Goal: Task Accomplishment & Management: Manage account settings

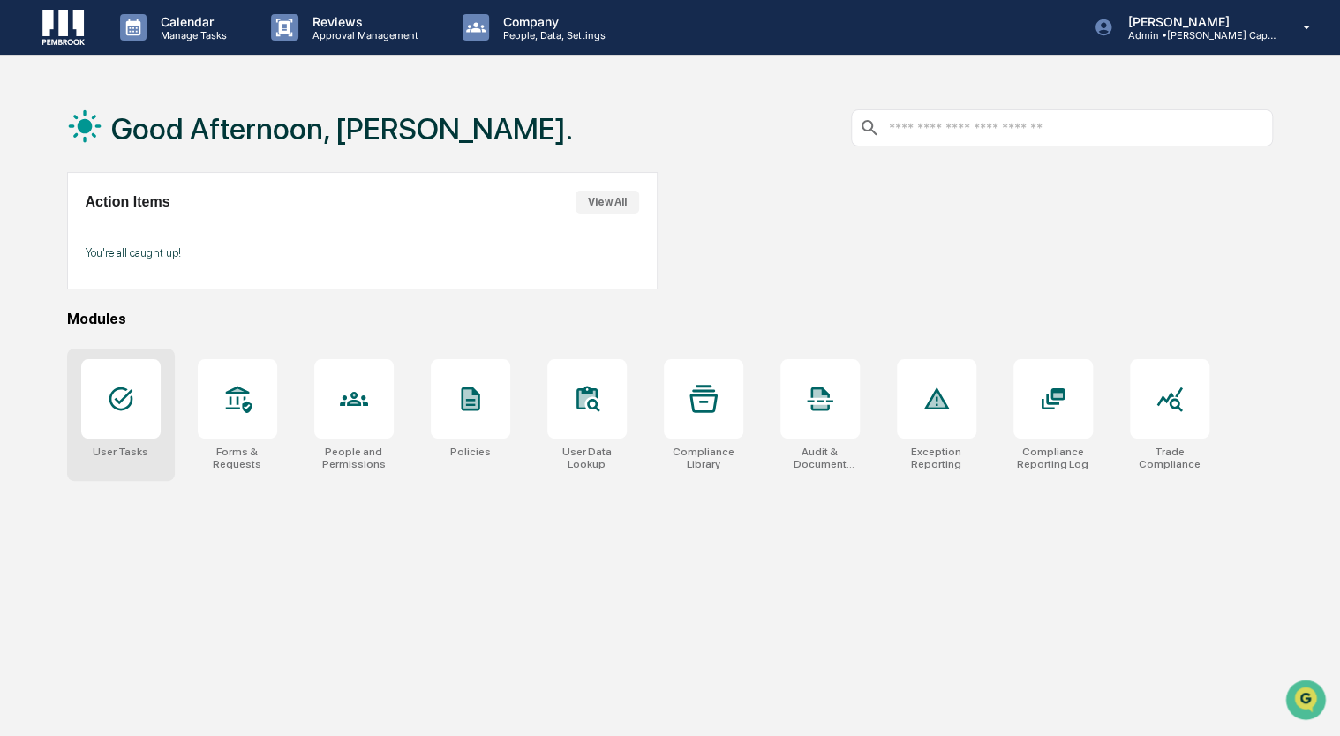
click at [113, 406] on icon at bounding box center [121, 399] width 24 height 24
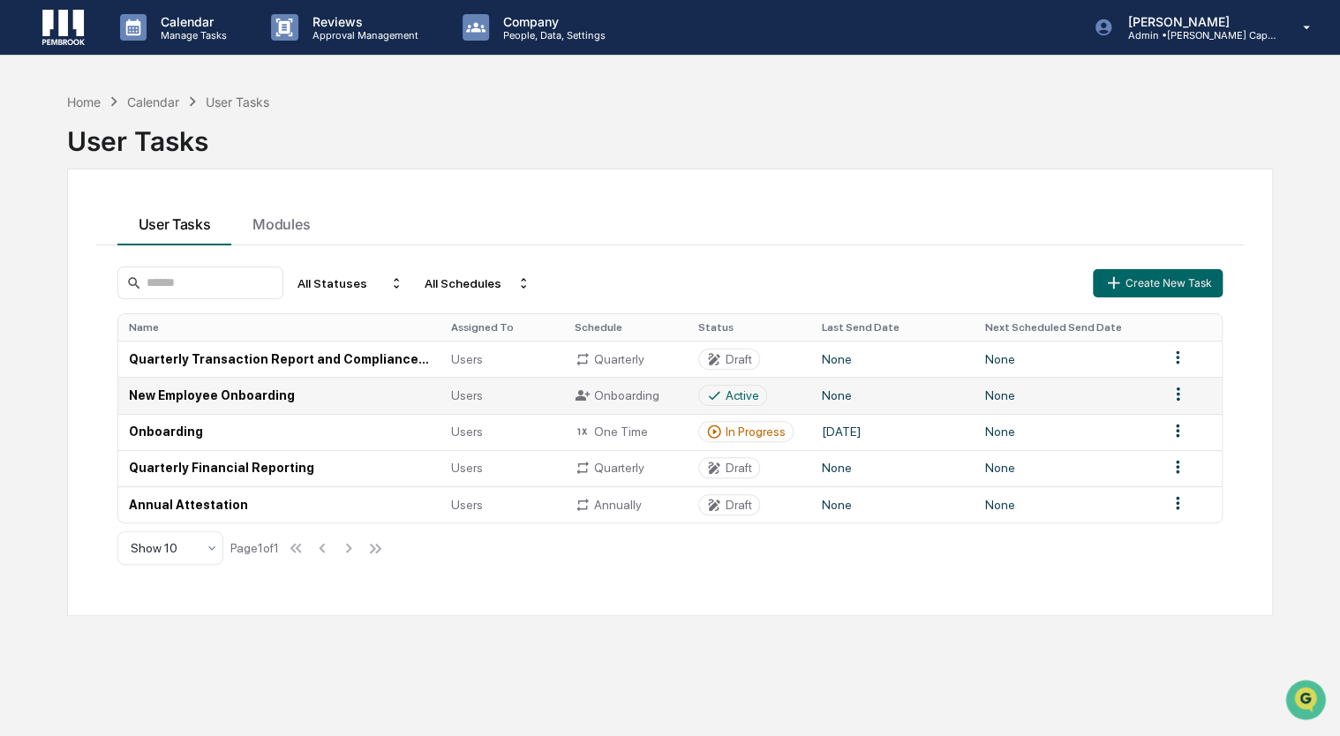
click at [503, 392] on div "Users" at bounding box center [502, 395] width 102 height 14
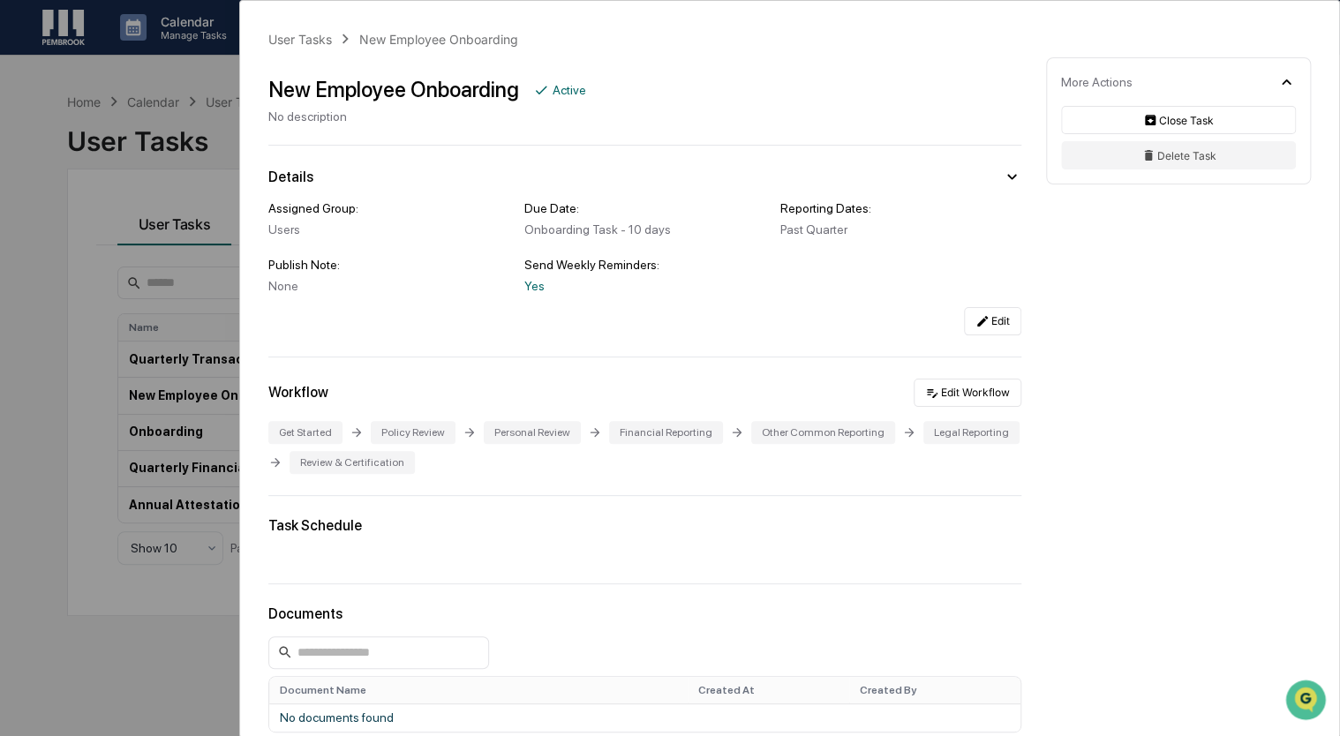
click at [95, 214] on div "User Tasks New Employee Onboarding New Employee Onboarding Active No descriptio…" at bounding box center [670, 368] width 1340 height 736
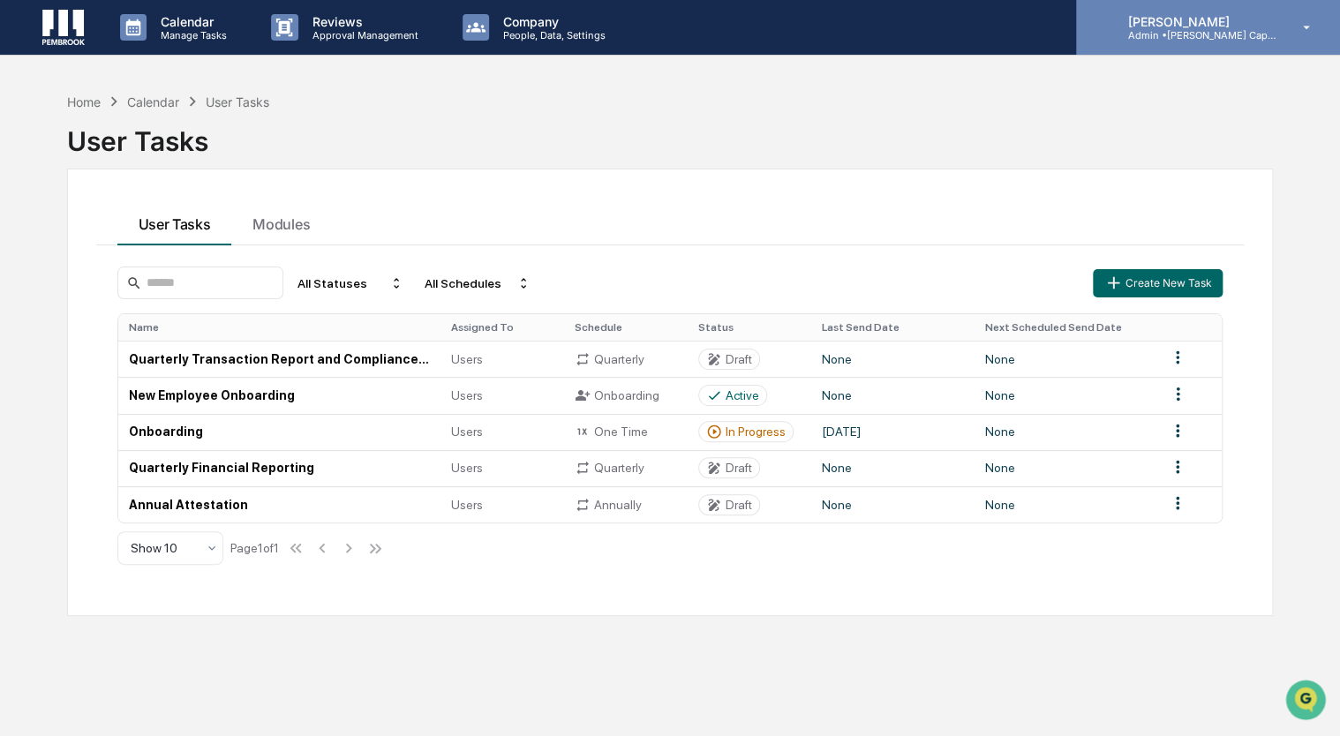
click at [1296, 42] on div "Maxwell Baker Admin • Pembrook Capital Management" at bounding box center [1208, 27] width 264 height 55
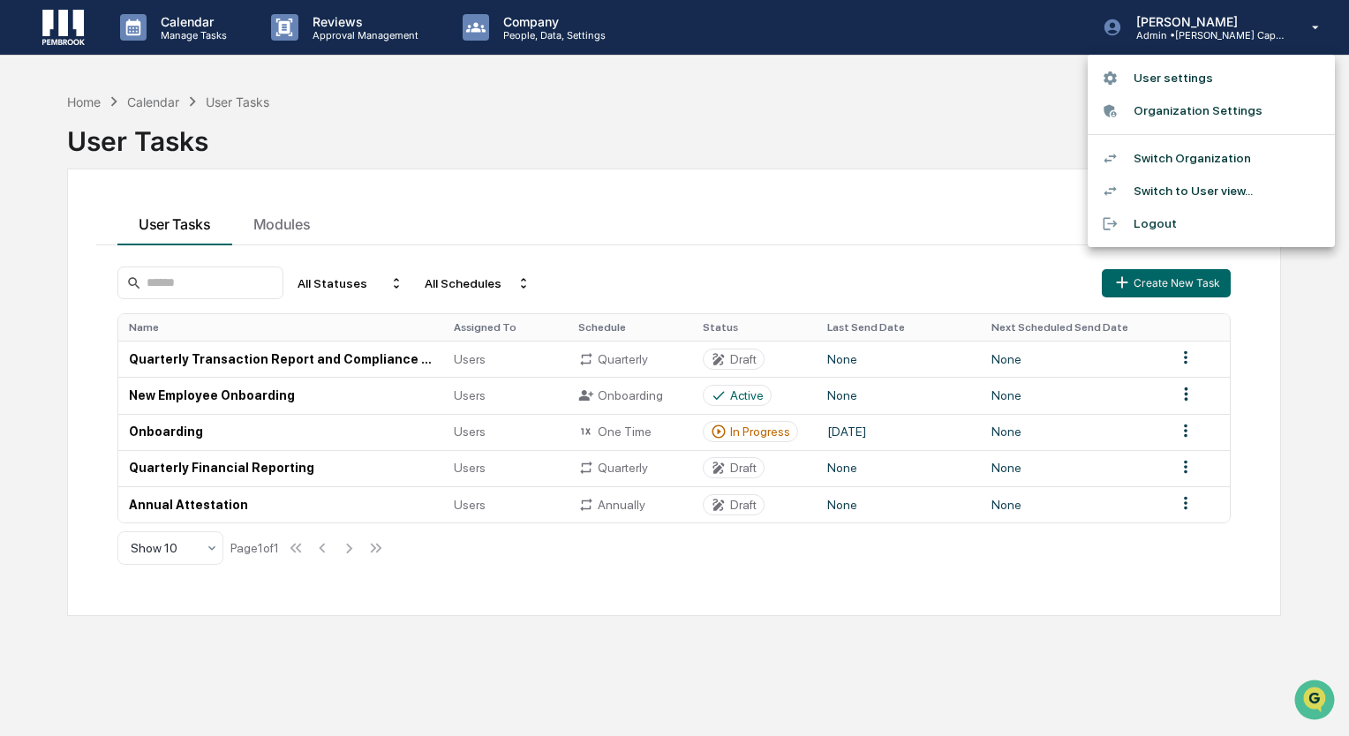
click at [1226, 192] on li "Switch to User view..." at bounding box center [1210, 191] width 247 height 33
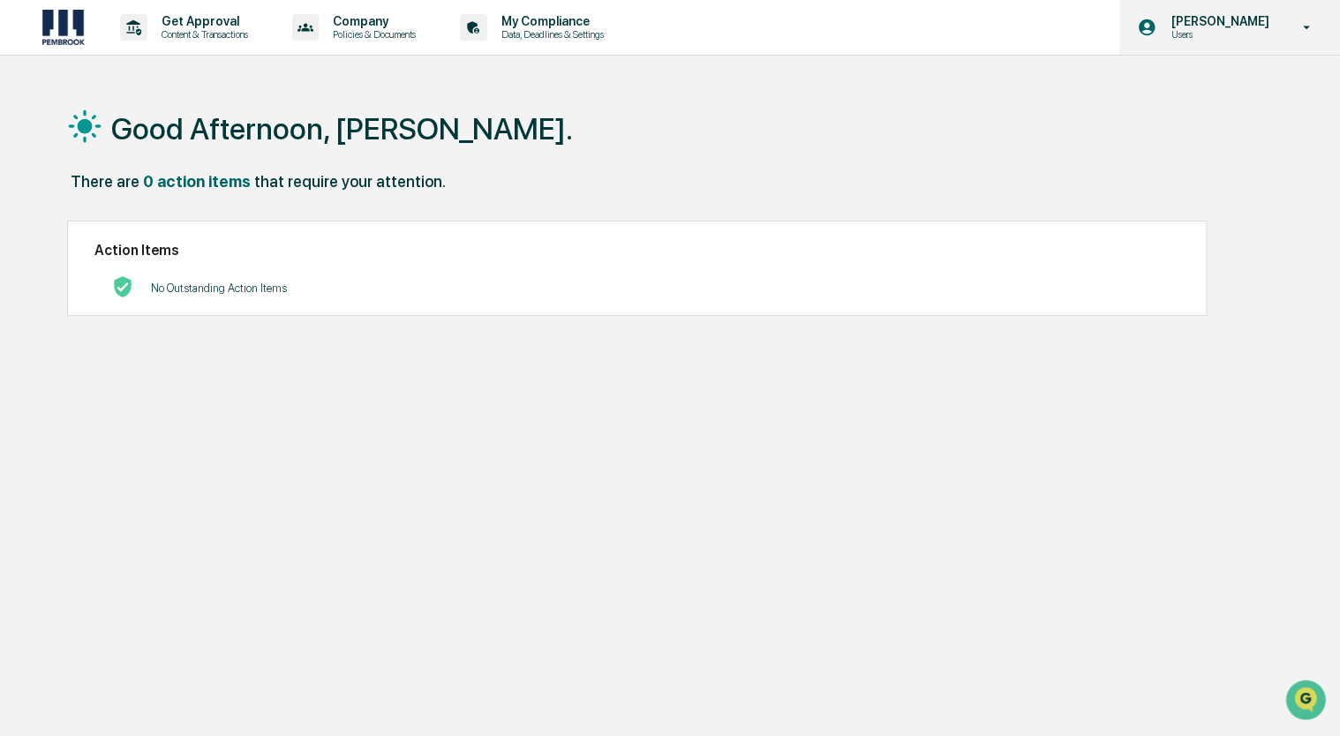
click at [1304, 50] on div "Maxwell Baker Users" at bounding box center [1229, 27] width 221 height 55
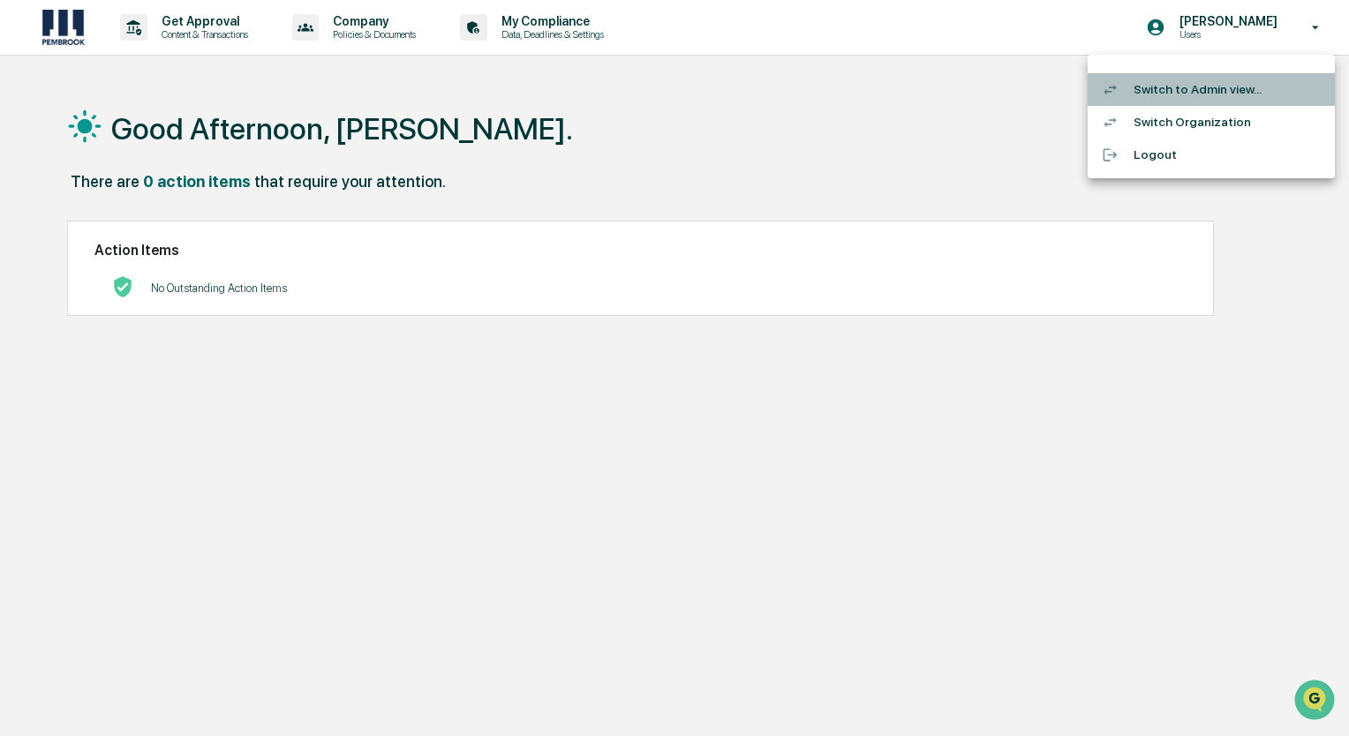
click at [1165, 92] on li "Switch to Admin view..." at bounding box center [1210, 89] width 247 height 33
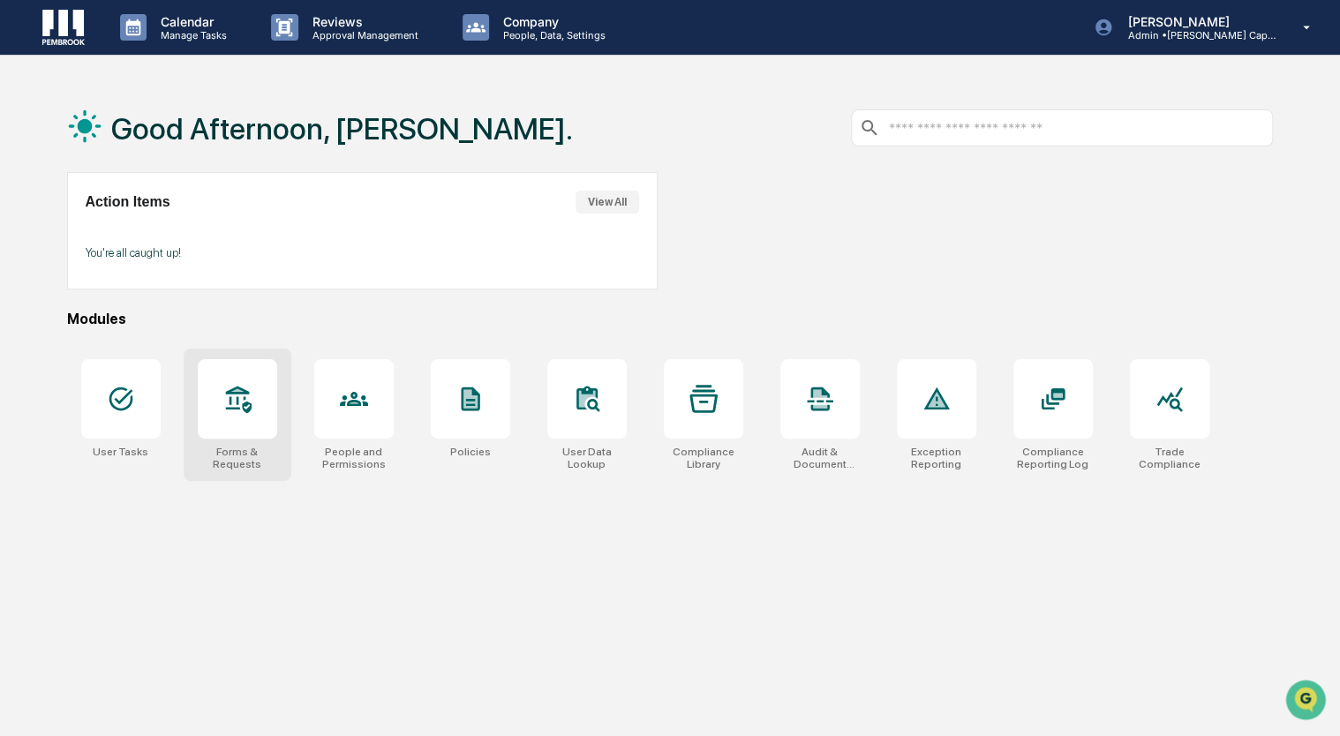
click at [252, 464] on div "Forms & Requests" at bounding box center [237, 458] width 79 height 25
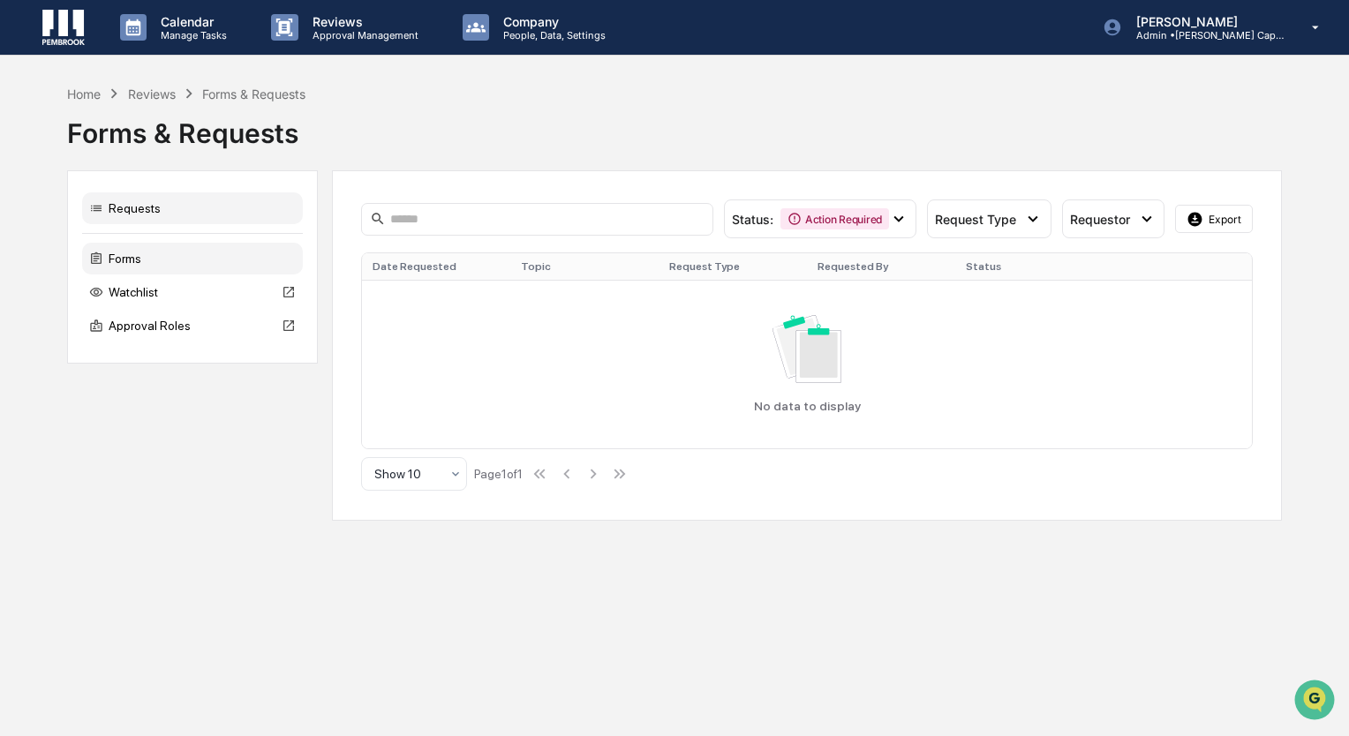
click at [130, 258] on div "Forms" at bounding box center [192, 259] width 221 height 32
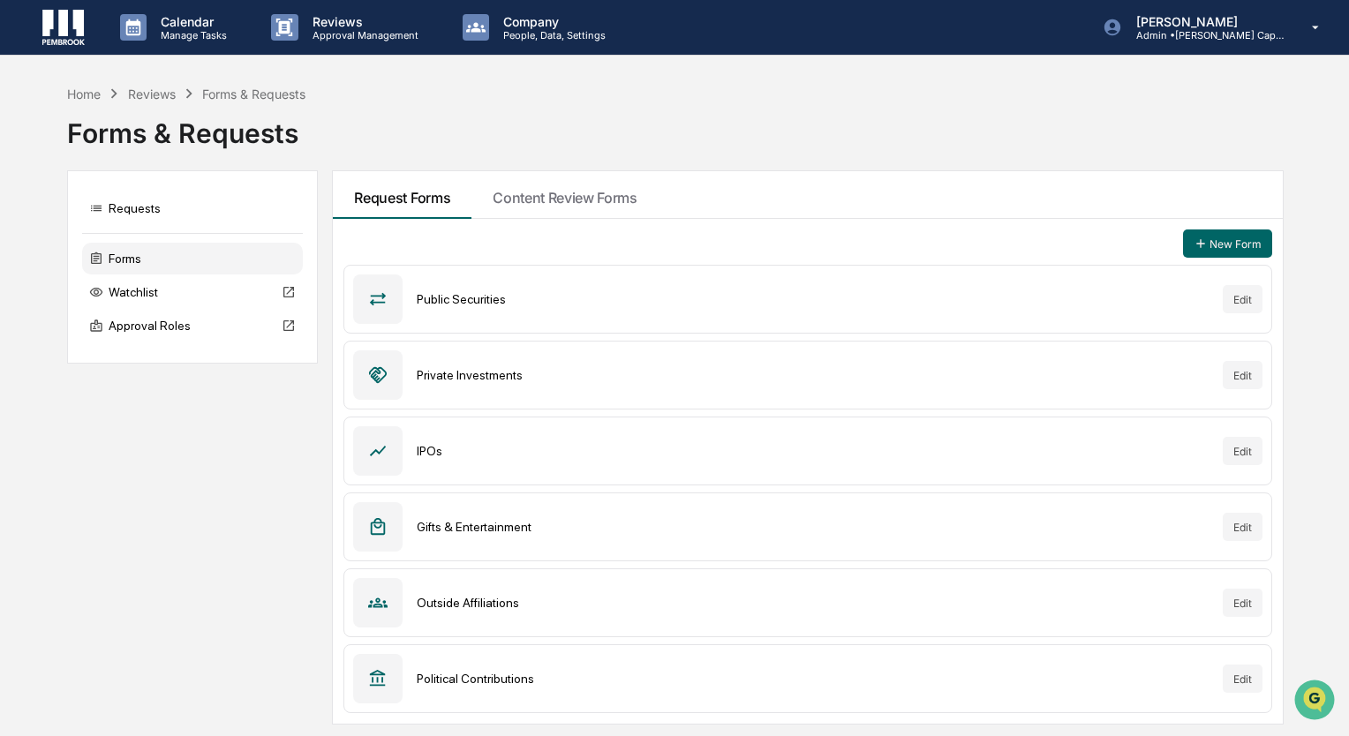
click at [152, 94] on div "Reviews" at bounding box center [152, 94] width 48 height 15
click at [231, 34] on p "Manage Tasks" at bounding box center [191, 35] width 89 height 12
click at [182, 87] on li "User Tasks" at bounding box center [238, 90] width 265 height 34
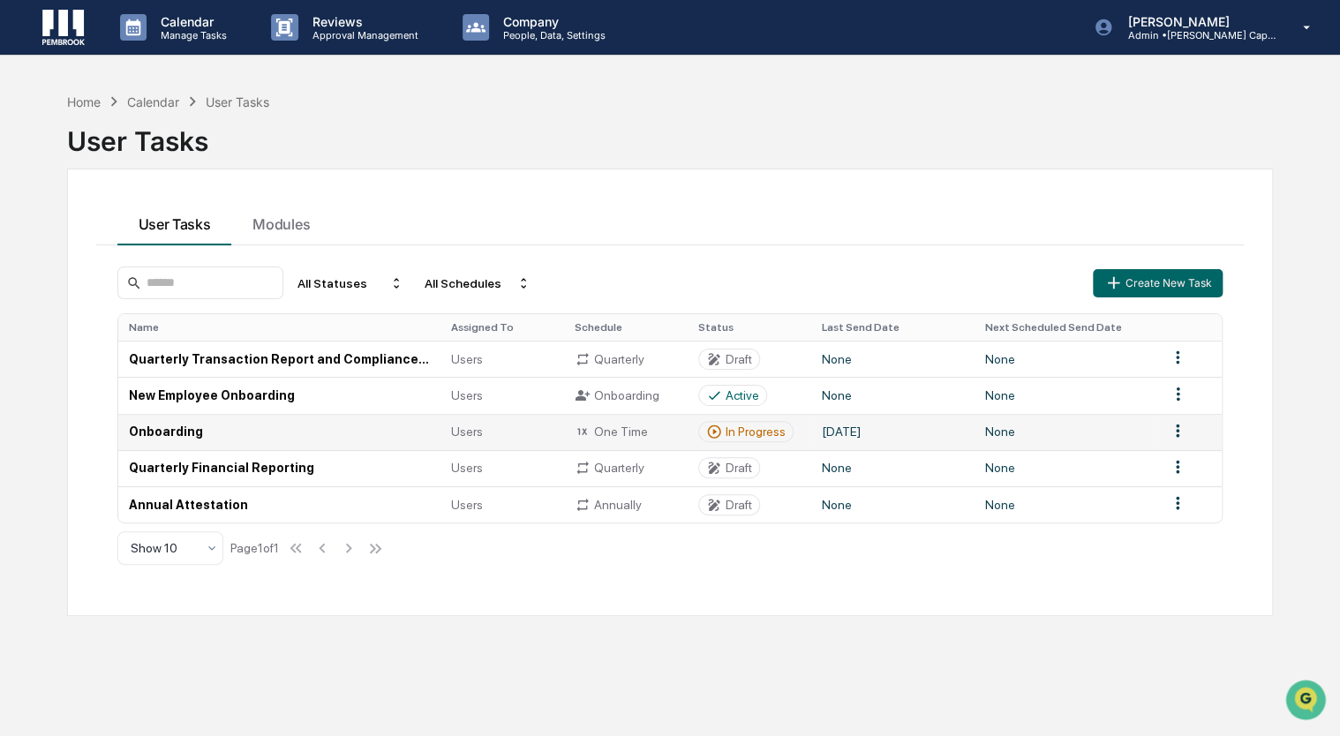
click at [777, 438] on div "In Progress" at bounding box center [756, 432] width 60 height 14
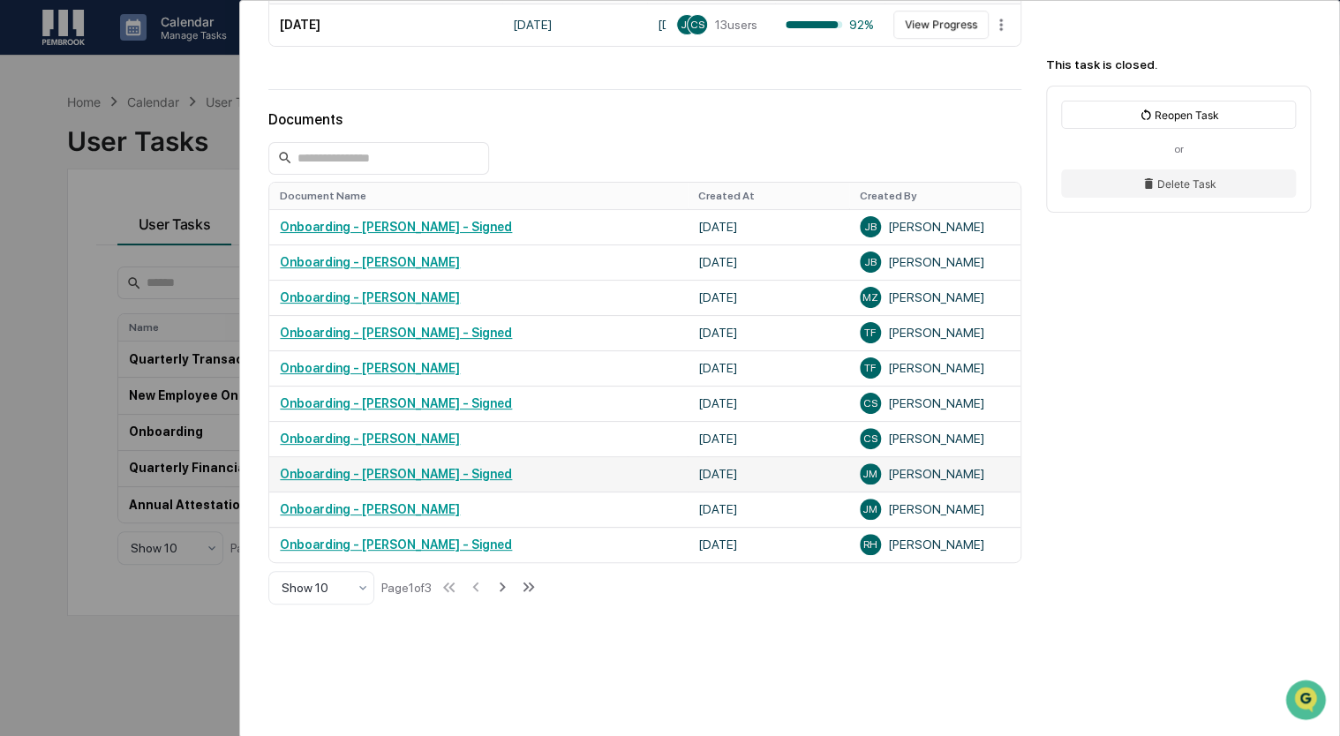
scroll to position [621, 0]
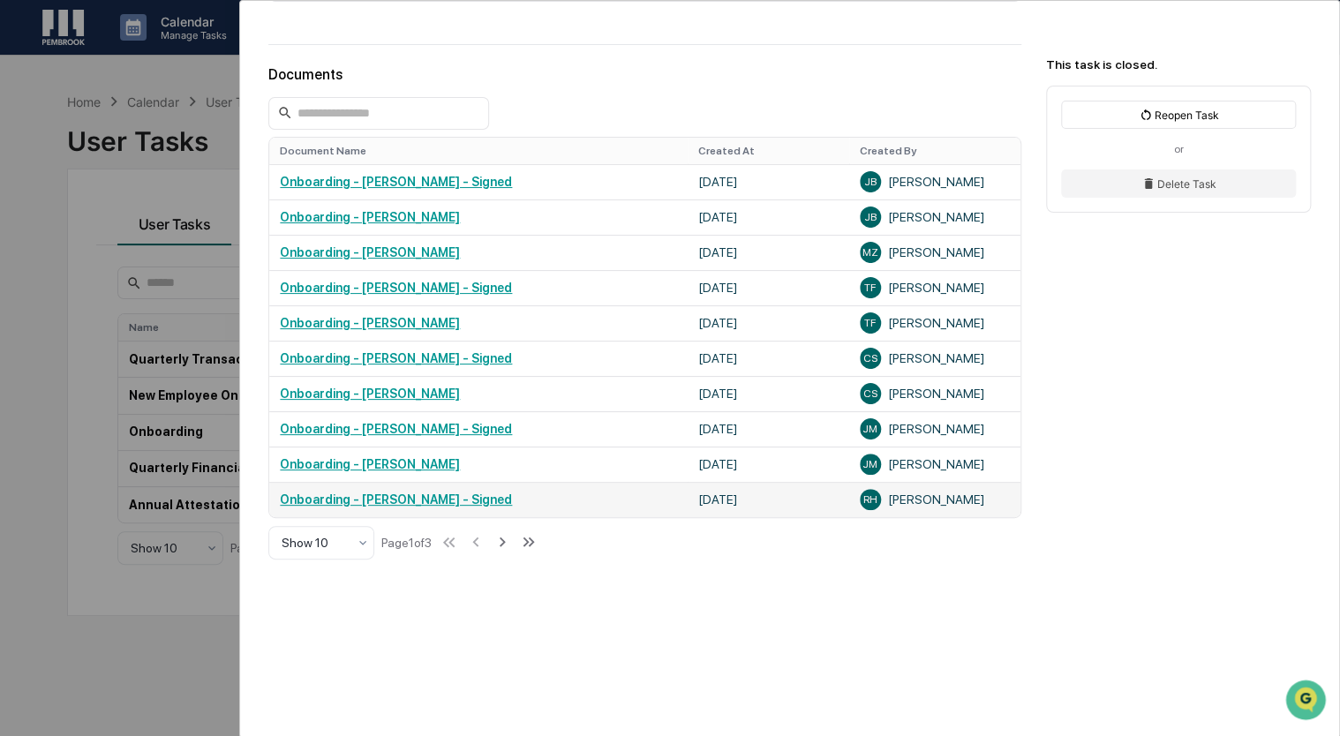
click at [466, 506] on link "Onboarding - [PERSON_NAME] - Signed" at bounding box center [396, 500] width 232 height 14
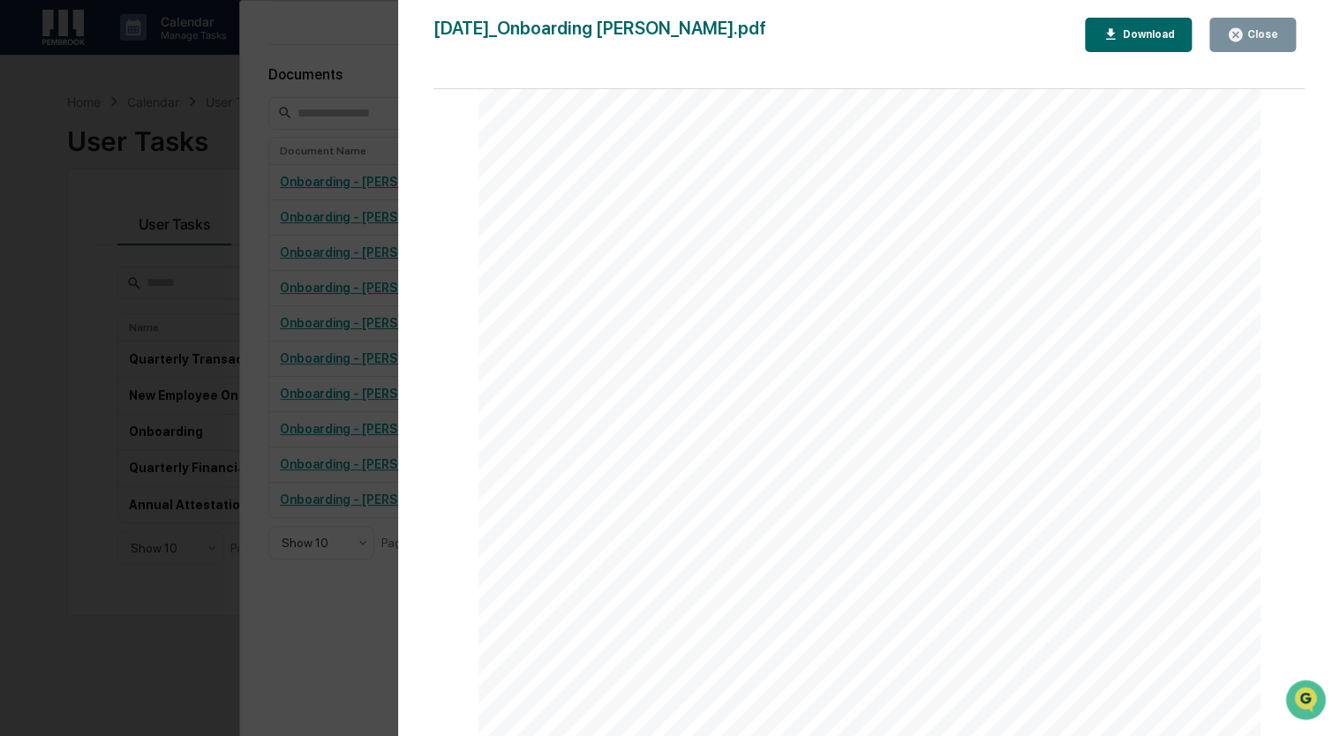
scroll to position [2666, 0]
click at [1230, 35] on icon "button" at bounding box center [1235, 34] width 17 height 17
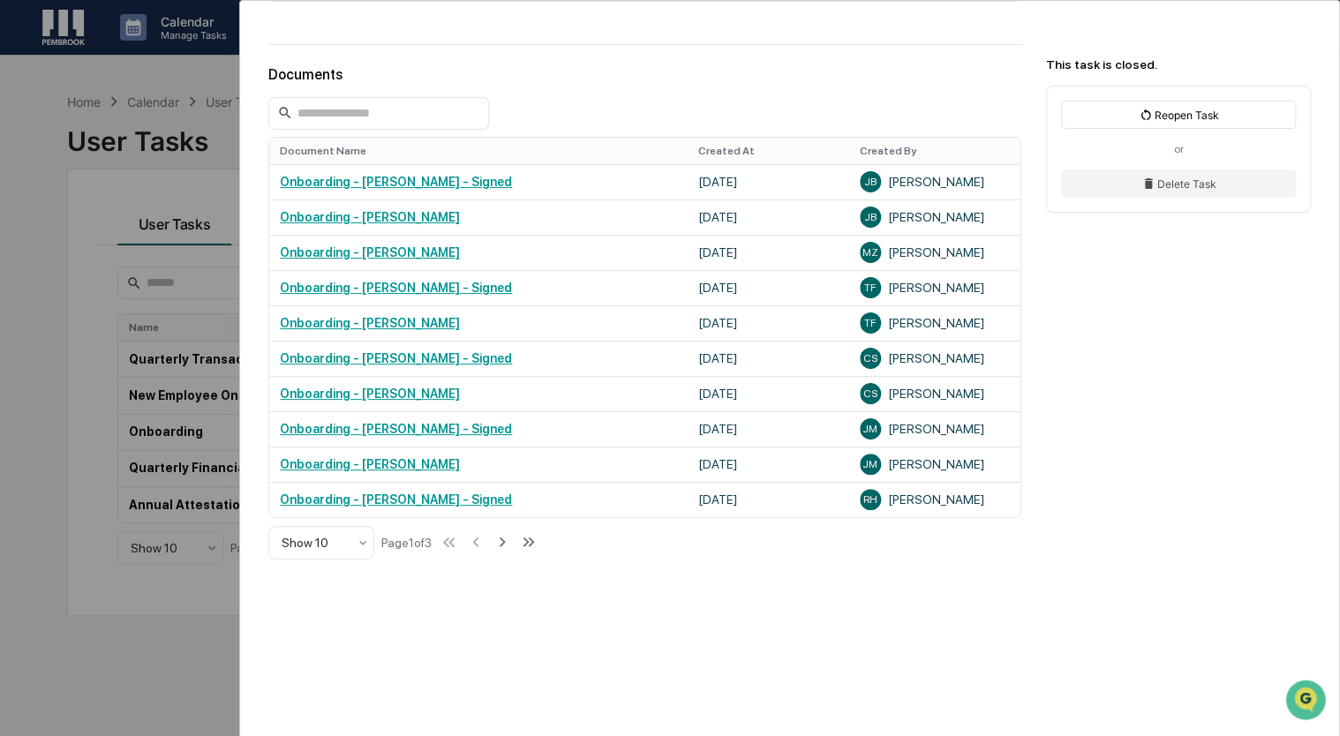
click at [48, 298] on div "User Tasks Onboarding Onboarding Closed No description Details Assigned Group: …" at bounding box center [670, 368] width 1340 height 736
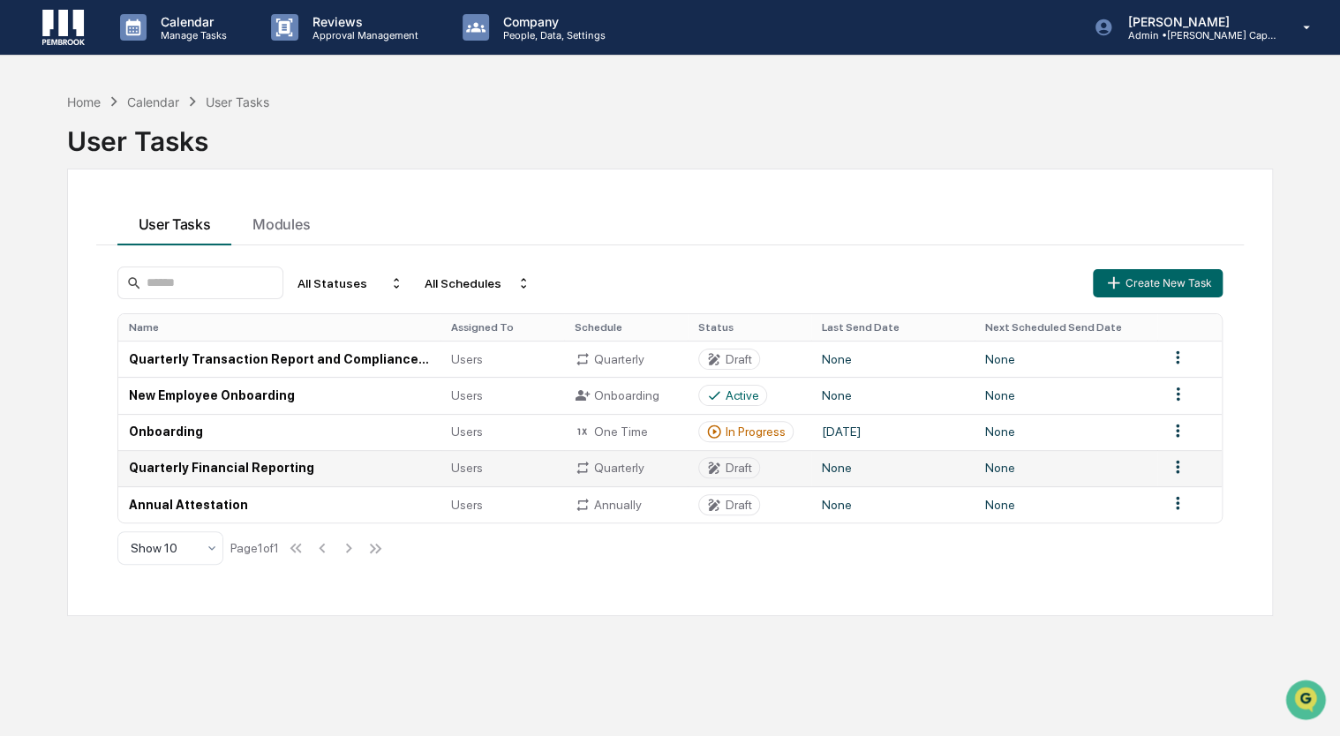
click at [315, 478] on td "Quarterly Financial Reporting" at bounding box center [279, 468] width 323 height 36
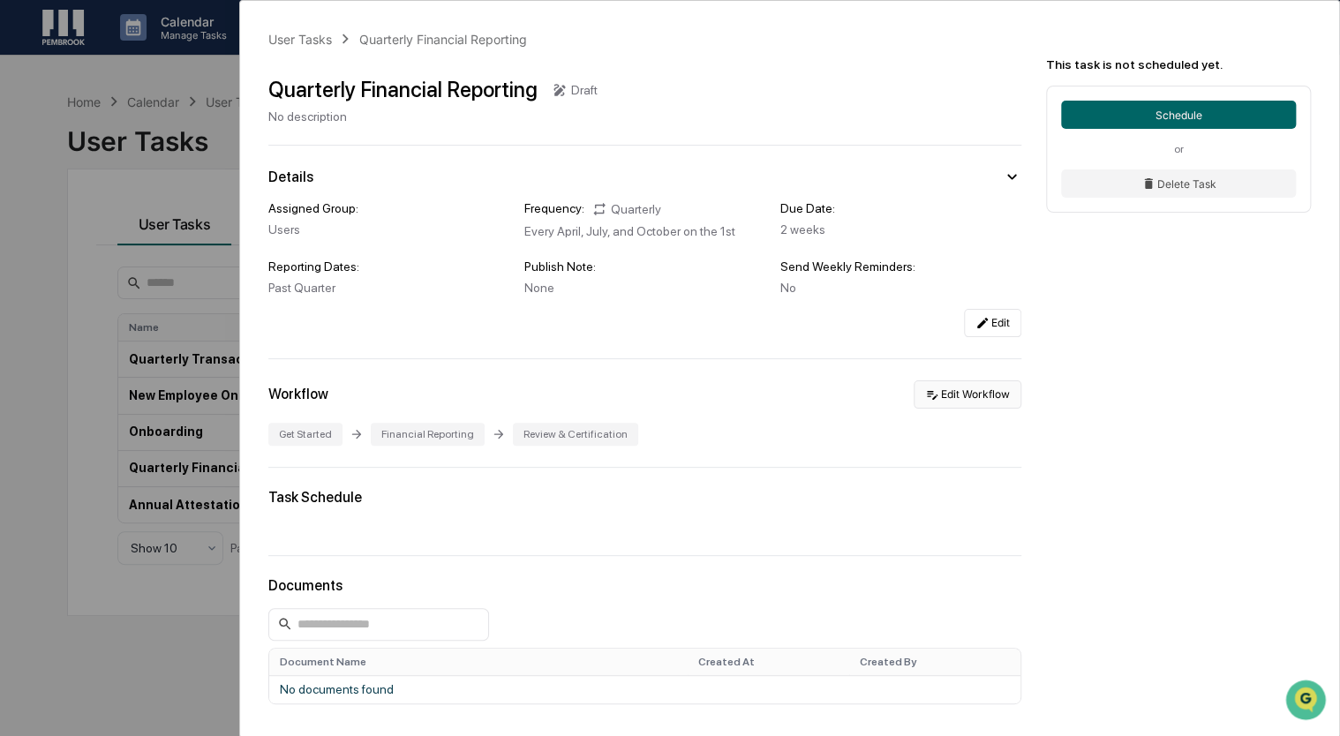
click at [949, 408] on button "Edit Workflow" at bounding box center [968, 394] width 108 height 28
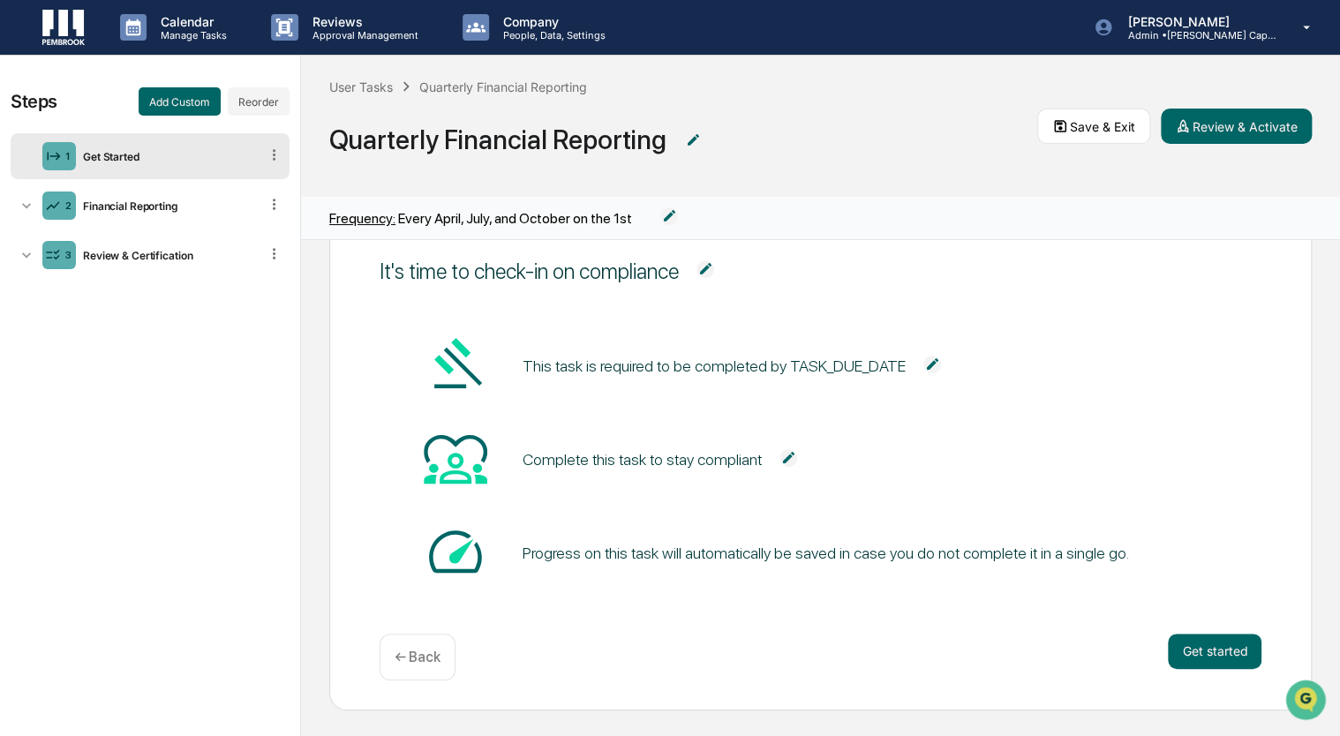
scroll to position [42, 0]
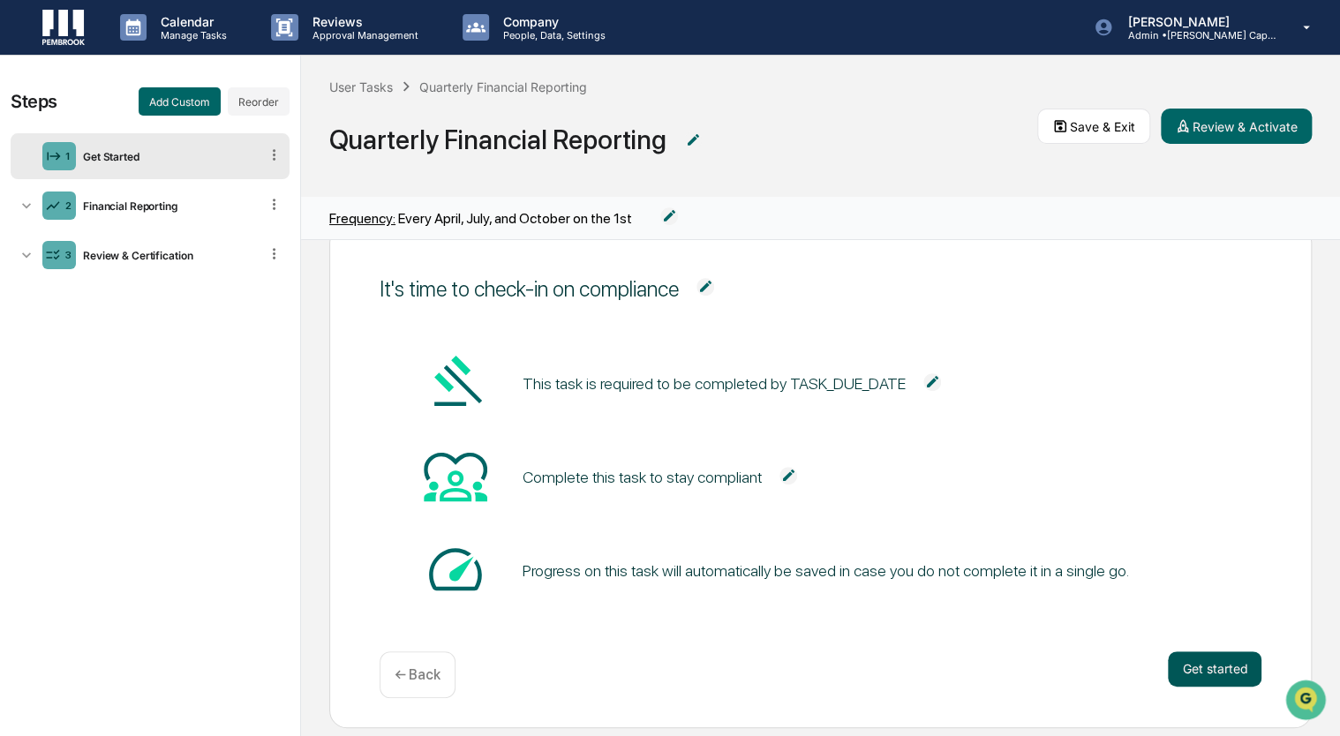
click at [1185, 669] on button "Get started" at bounding box center [1215, 668] width 94 height 35
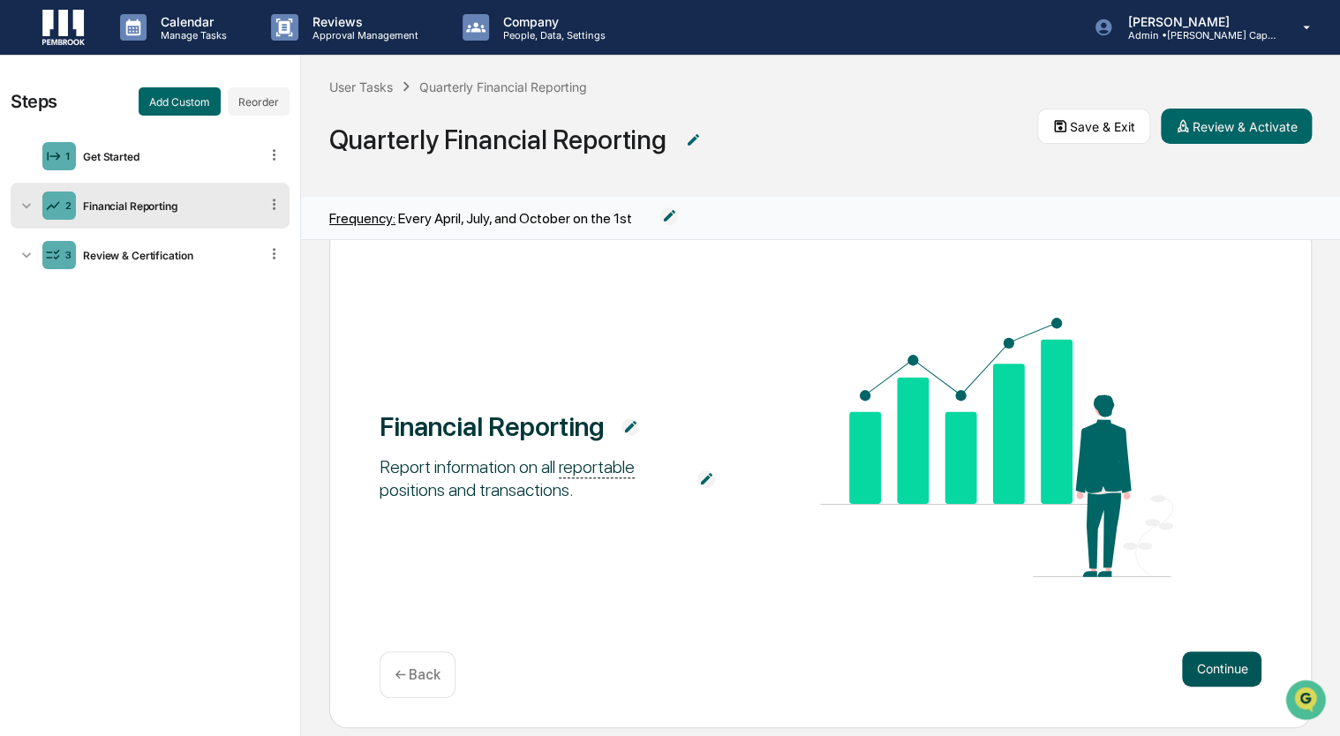
click at [1185, 681] on button "Continue" at bounding box center [1221, 668] width 79 height 35
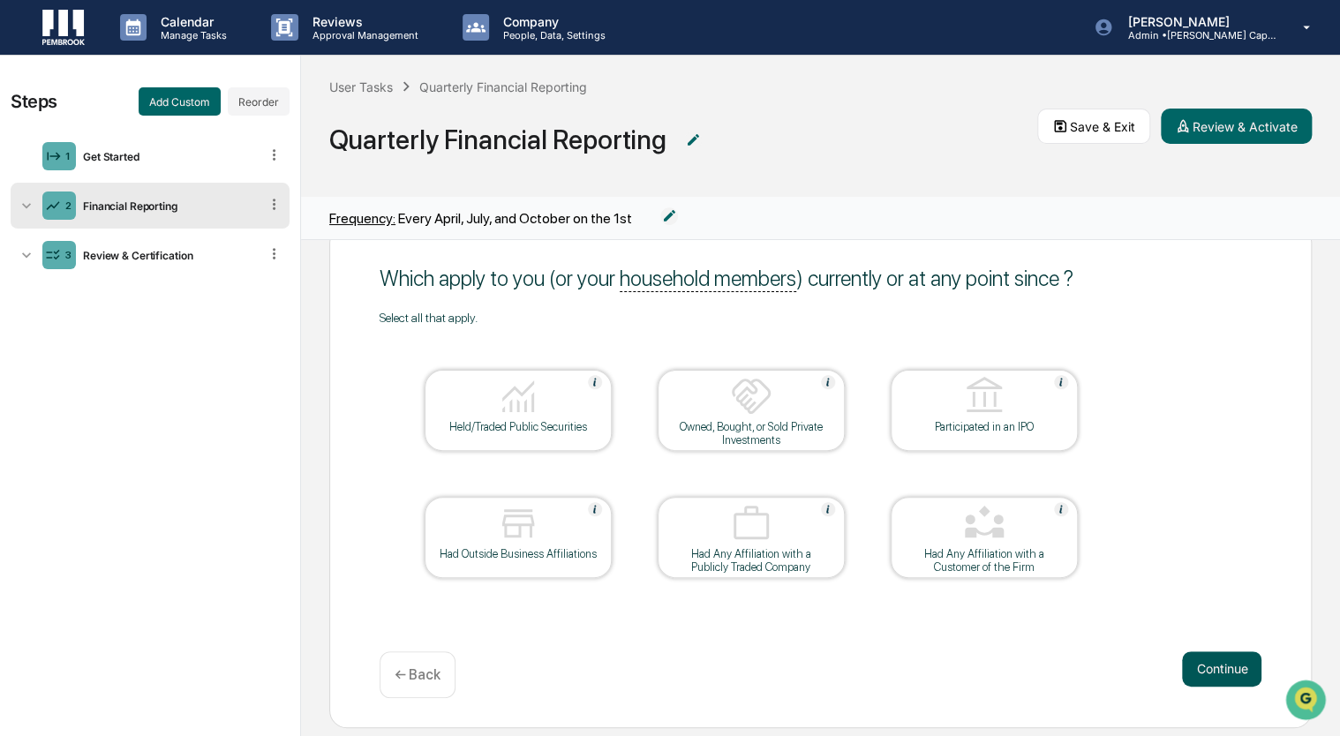
click at [1182, 672] on button "Continue" at bounding box center [1221, 668] width 79 height 35
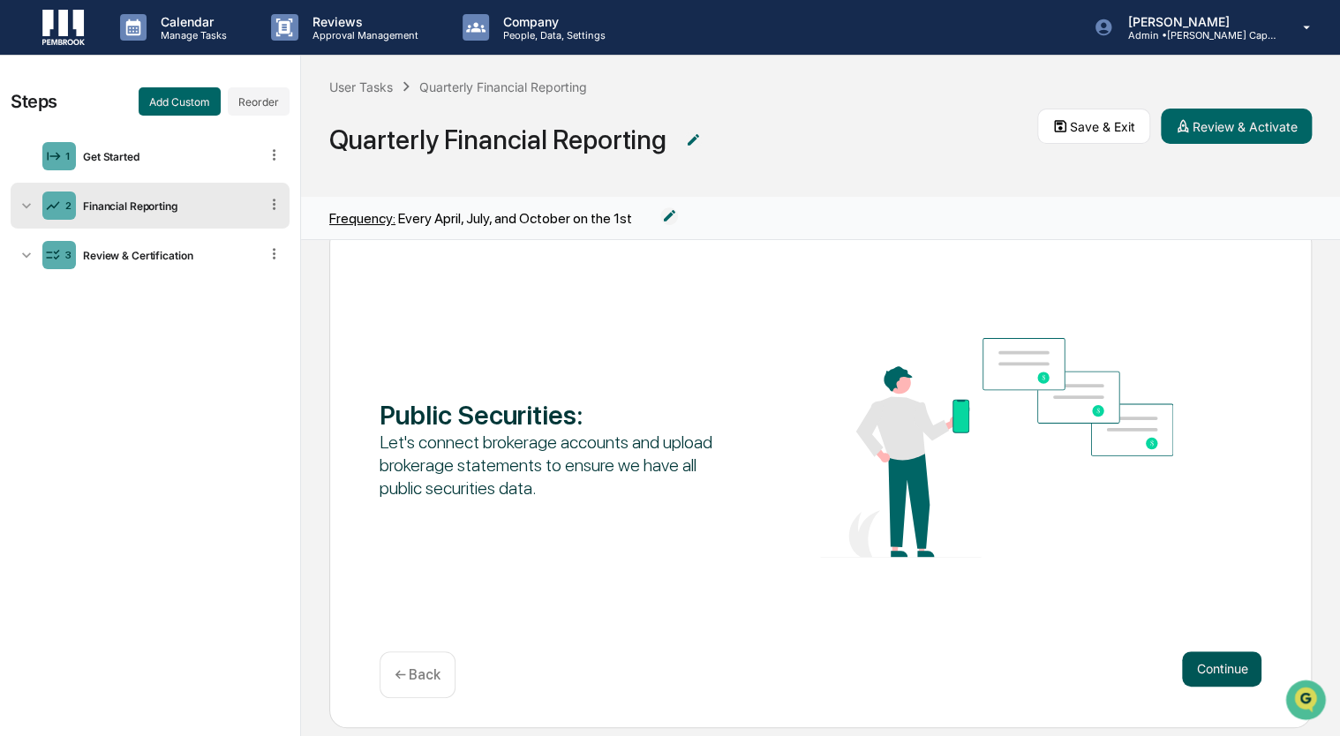
click at [1182, 672] on button "Continue" at bounding box center [1221, 668] width 79 height 35
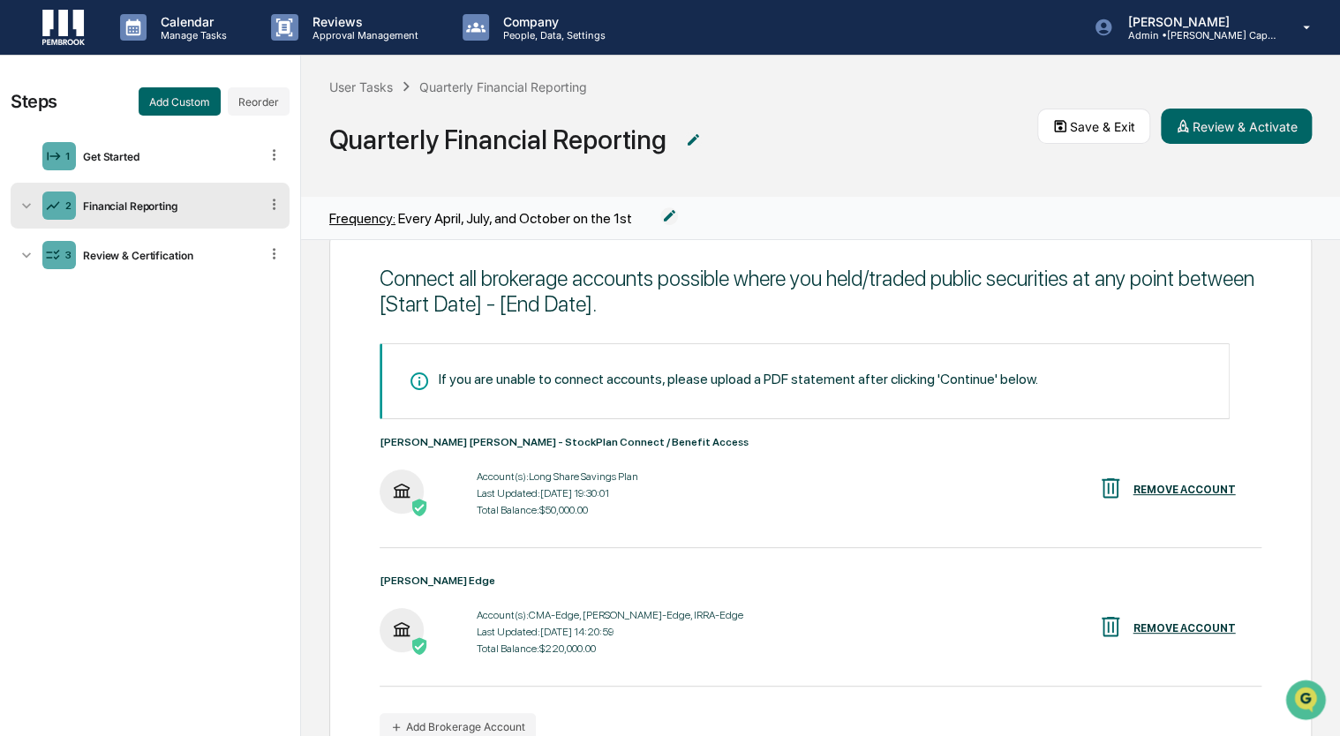
scroll to position [169, 0]
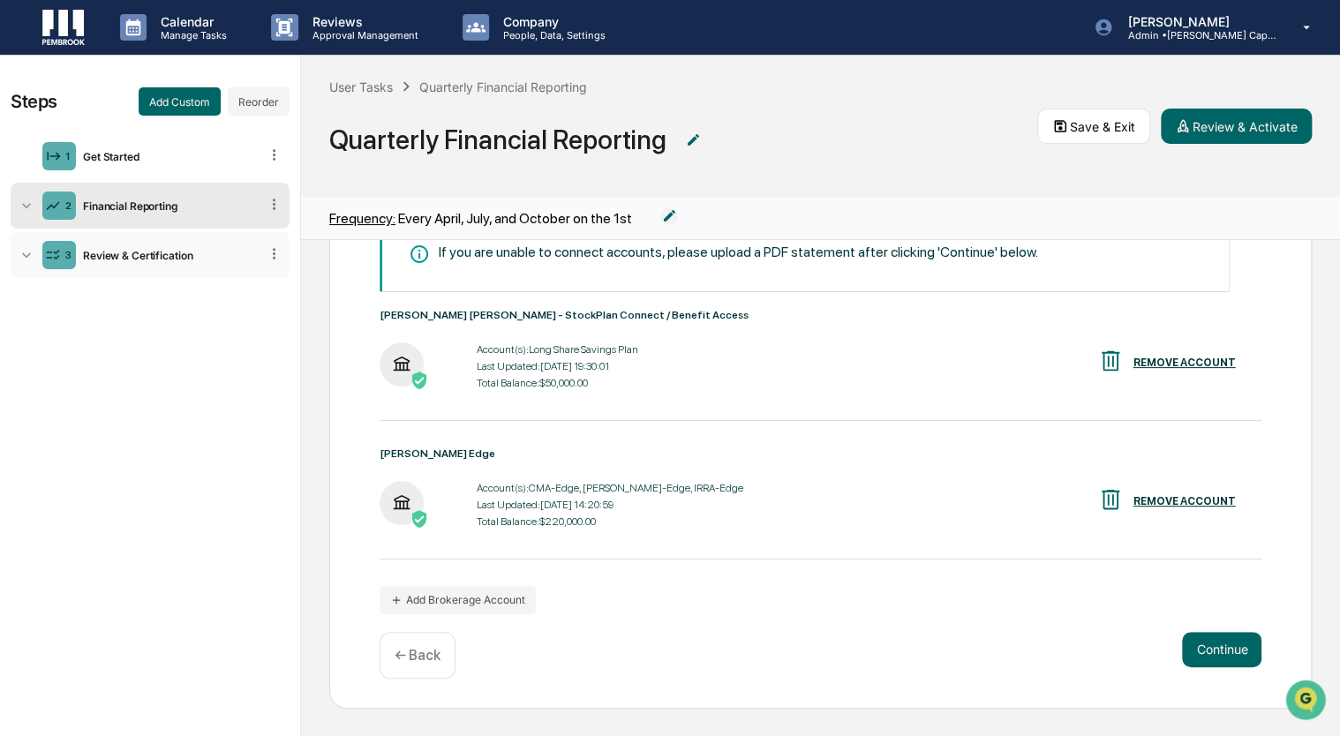
click at [1182, 632] on button "Continue" at bounding box center [1221, 649] width 79 height 35
